Goal: Information Seeking & Learning: Check status

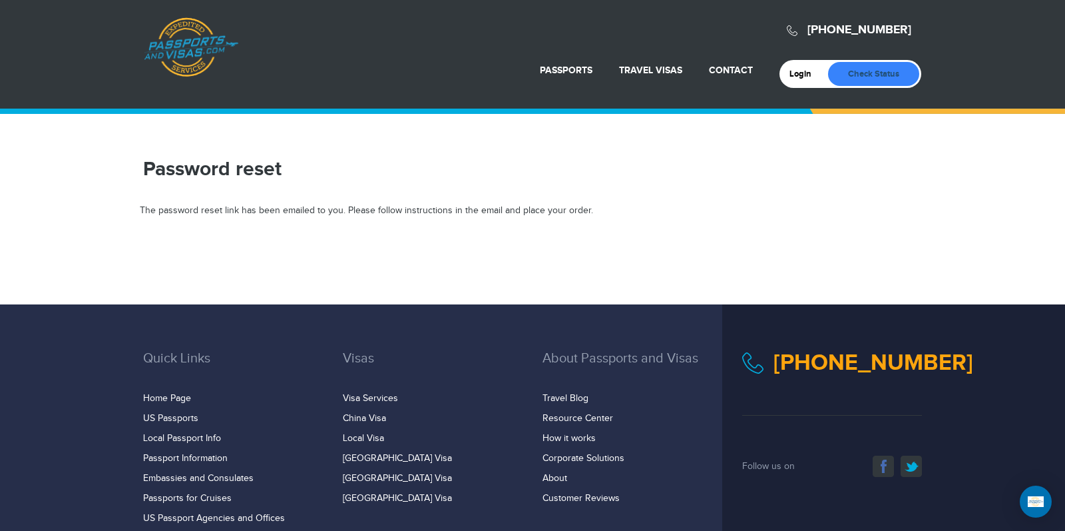
click at [876, 72] on link "Check Status" at bounding box center [873, 74] width 91 height 24
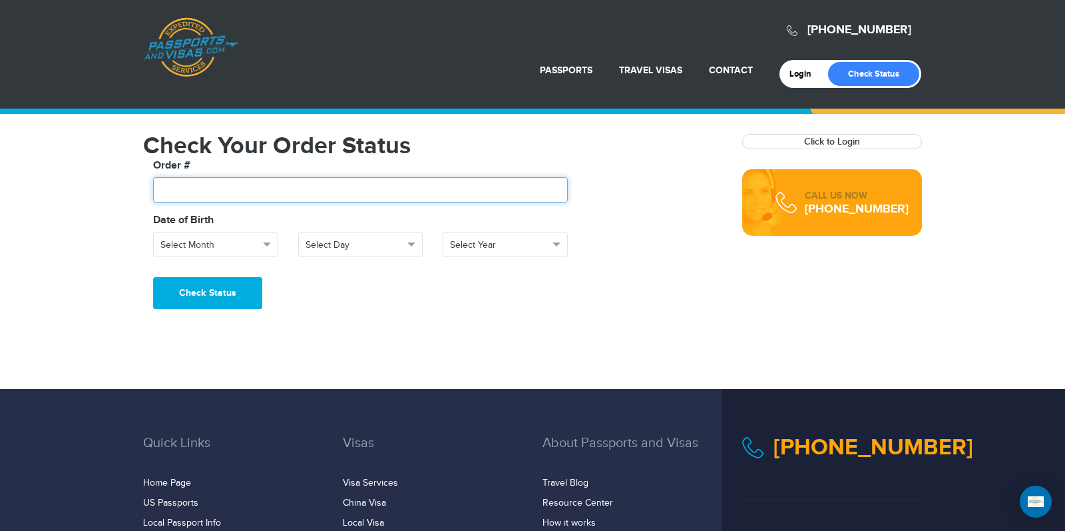
click at [233, 182] on input "text" at bounding box center [360, 189] width 415 height 25
type input "*******"
click at [266, 243] on span "button" at bounding box center [267, 244] width 8 height 4
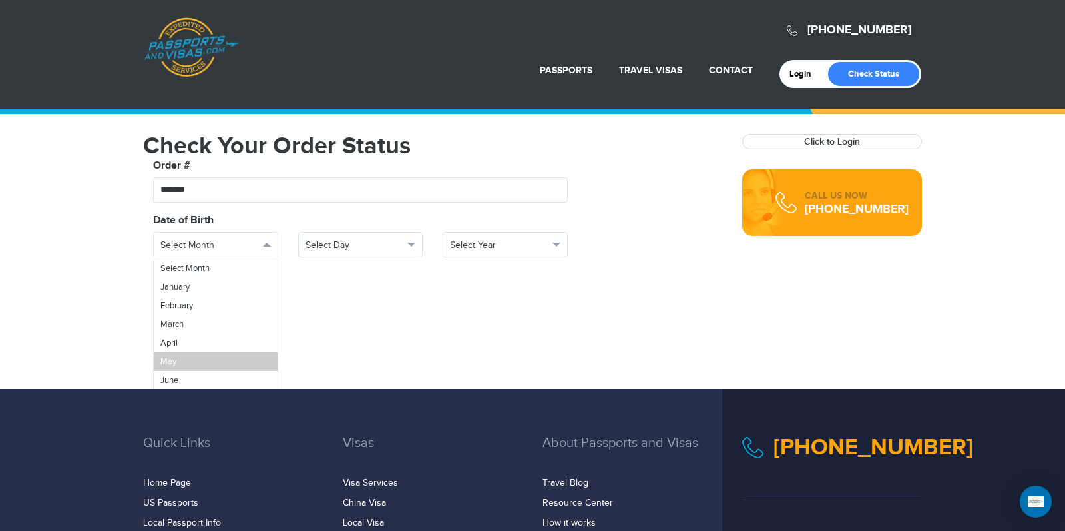
click at [189, 352] on link "May" at bounding box center [216, 361] width 124 height 19
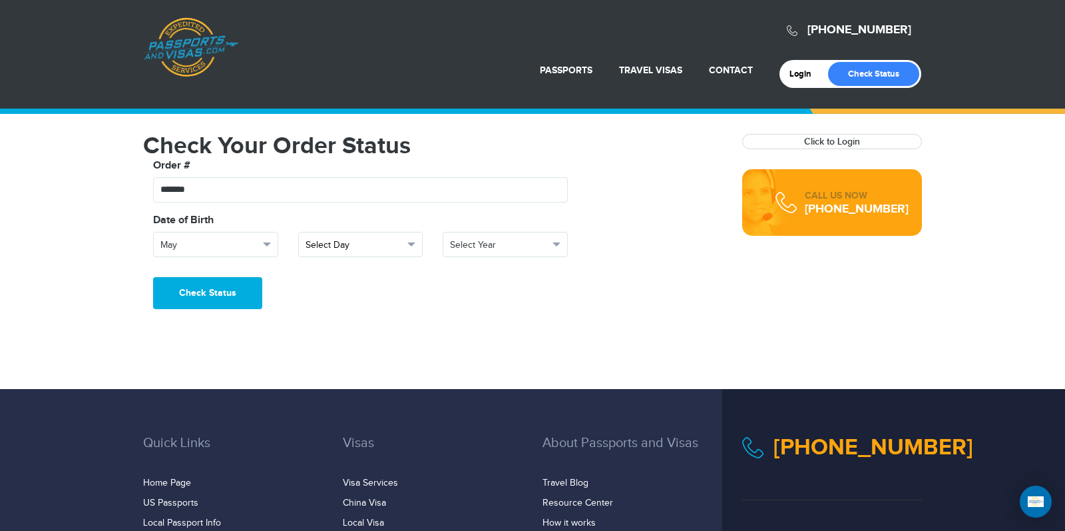
click at [369, 239] on span "Select Day" at bounding box center [355, 244] width 99 height 13
click at [335, 387] on link "28" at bounding box center [361, 389] width 124 height 19
click at [481, 240] on span "Select Year" at bounding box center [499, 244] width 99 height 13
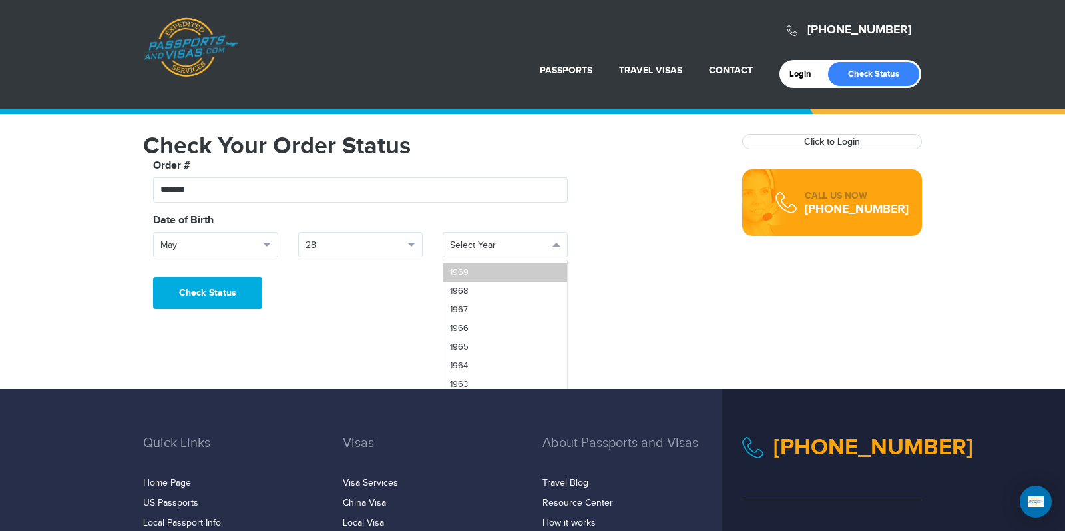
click at [484, 271] on link "1969" at bounding box center [505, 272] width 124 height 19
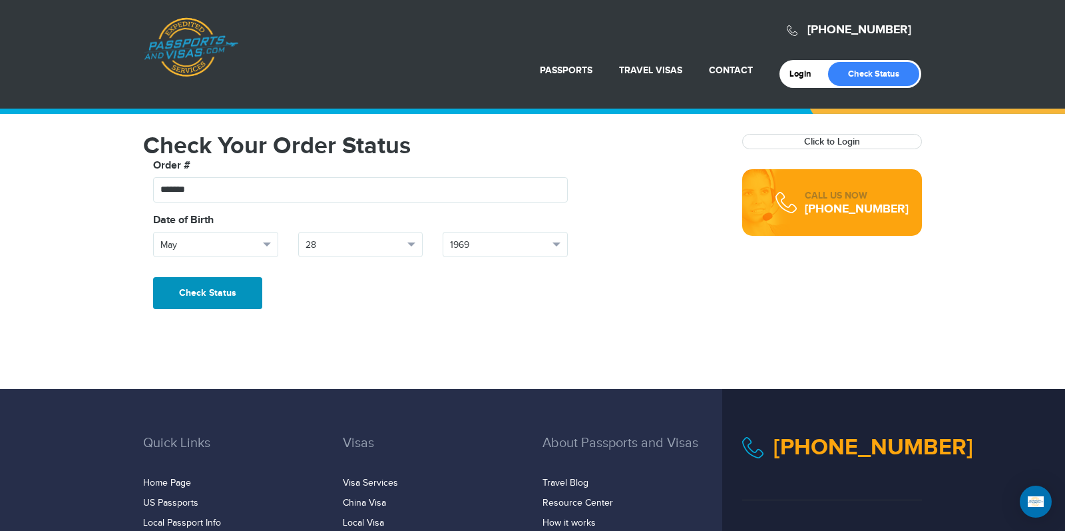
click at [178, 287] on button "Check Status" at bounding box center [207, 293] width 109 height 32
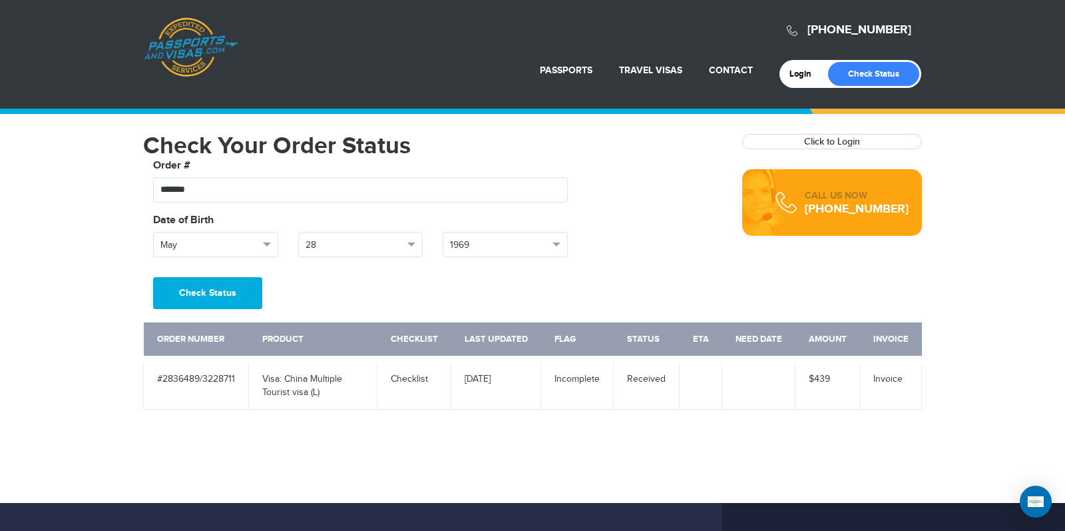
scroll to position [16, 0]
